Goal: Find contact information: Find contact information

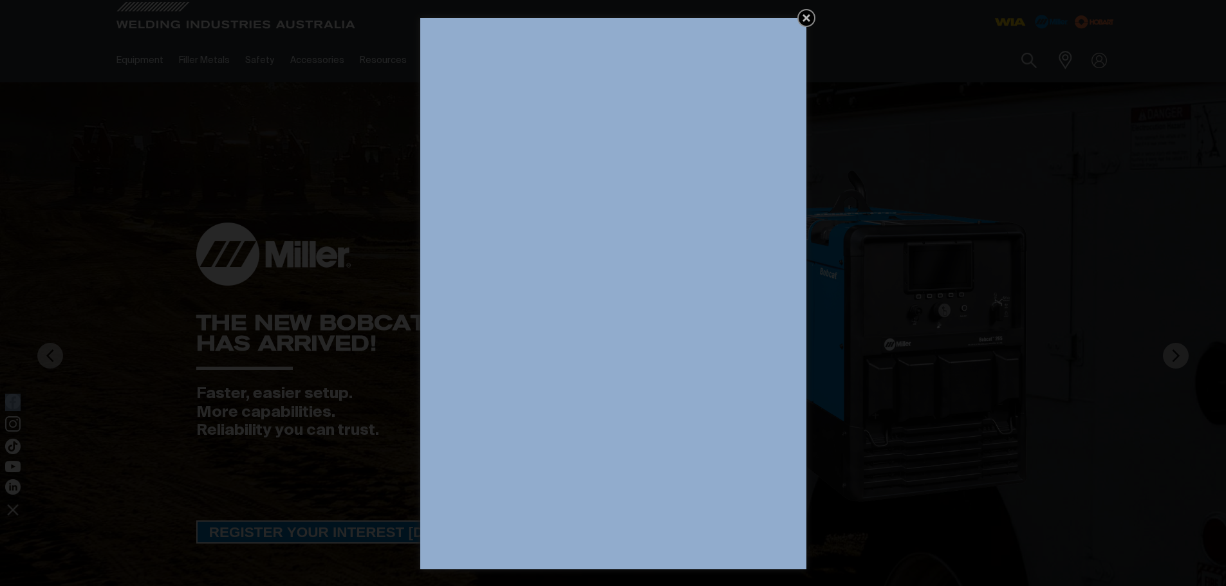
click at [806, 18] on div "Get 5 WIA Welding Guides Free!" at bounding box center [613, 293] width 386 height 551
click at [809, 18] on icon "Get 5 WIA Welding Guides Free!" at bounding box center [805, 17] width 15 height 15
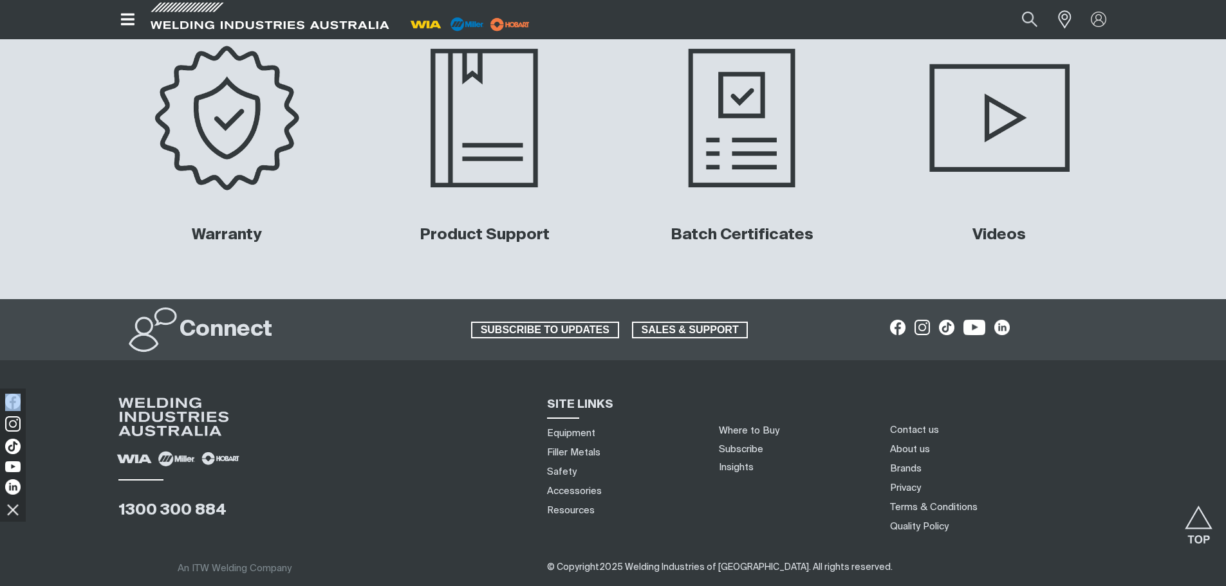
scroll to position [6117, 0]
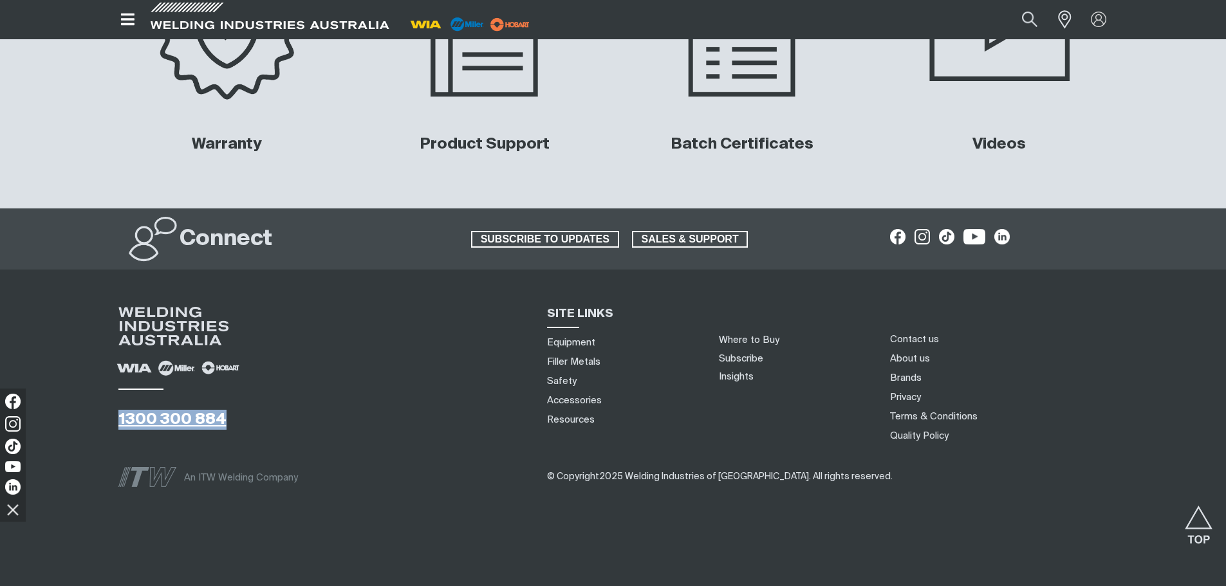
drag, startPoint x: 156, startPoint y: 418, endPoint x: 132, endPoint y: 416, distance: 23.9
click at [104, 415] on div "1300 300 884 SITE LINKS Equipment Filler Metals Safety Accessories Resources Wh…" at bounding box center [622, 367] width 1206 height 156
copy link "1300 300 884"
click at [371, 350] on div "1300 300 884" at bounding box center [322, 376] width 409 height 138
drag, startPoint x: 622, startPoint y: 474, endPoint x: 744, endPoint y: 477, distance: 122.3
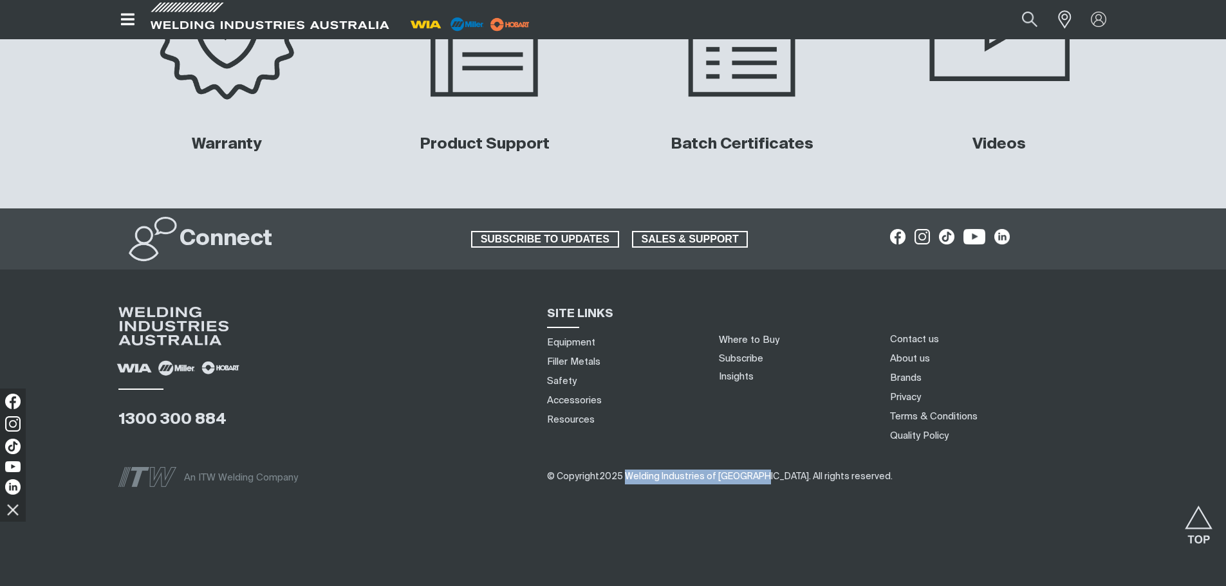
click at [744, 477] on span "© Copyright 2025 Welding Industries of [GEOGRAPHIC_DATA] . All rights reserved." at bounding box center [719, 476] width 345 height 9
copy span "Welding Industries of [GEOGRAPHIC_DATA]"
click at [748, 475] on span "© Copyright 2025 Welding Industries of [GEOGRAPHIC_DATA] . All rights reserved." at bounding box center [719, 476] width 345 height 9
drag, startPoint x: 747, startPoint y: 475, endPoint x: 629, endPoint y: 477, distance: 117.7
click at [625, 477] on span "© Copyright 2025 Welding Industries of [GEOGRAPHIC_DATA] . All rights reserved." at bounding box center [719, 476] width 345 height 9
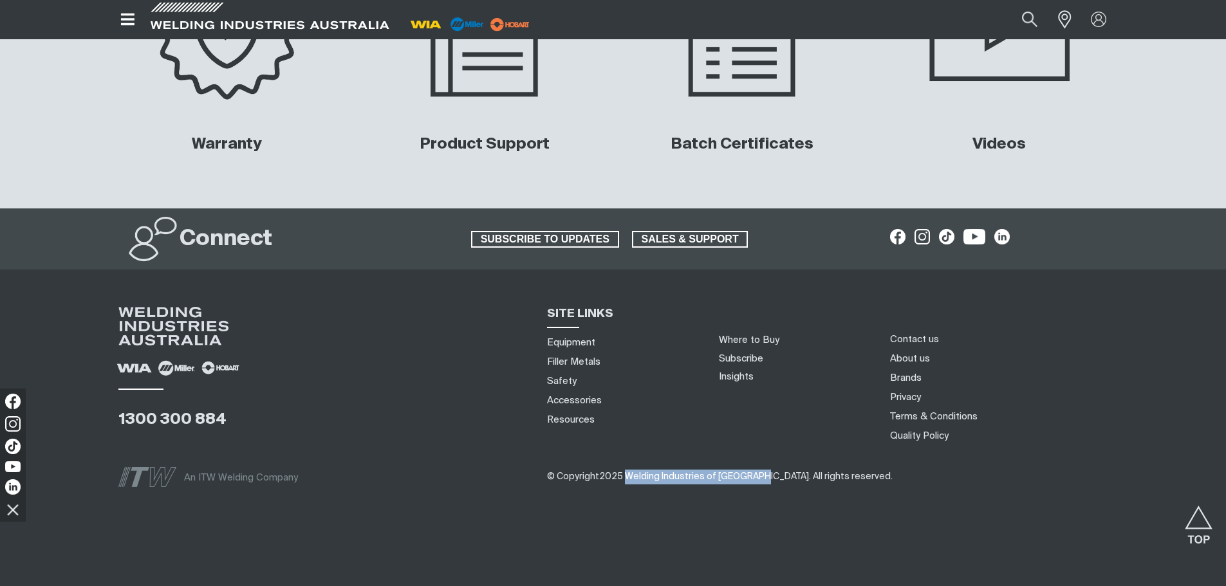
copy span "Welding Industries of [GEOGRAPHIC_DATA]"
click at [0, 585] on div at bounding box center [0, 586] width 0 height 0
